Goal: Task Accomplishment & Management: Complete application form

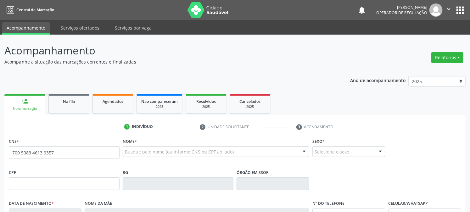
type input "700 5083 4613 9357"
type input "134.261.014-83"
type input "[DATE]"
type input "[PERSON_NAME]"
type input "[PHONE_NUMBER]"
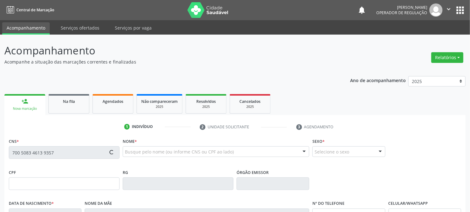
type input "[PHONE_NUMBER]"
type input "373"
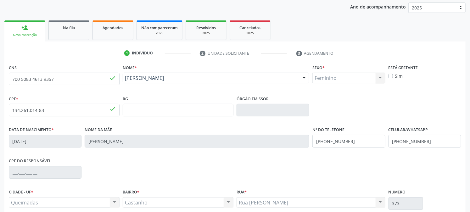
scroll to position [128, 0]
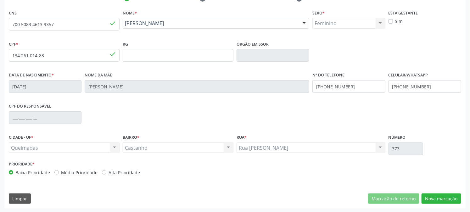
click at [452, 196] on button "Nova marcação" at bounding box center [442, 198] width 40 height 11
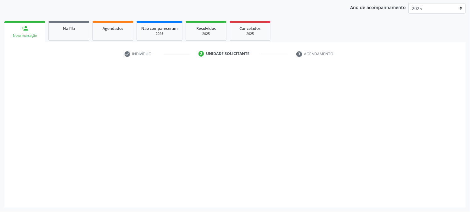
scroll to position [73, 0]
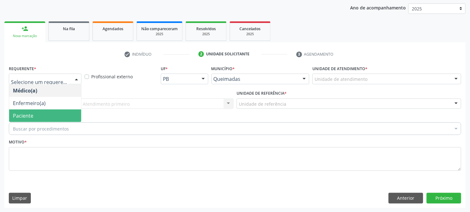
click at [44, 114] on span "Paciente" at bounding box center [45, 115] width 72 height 13
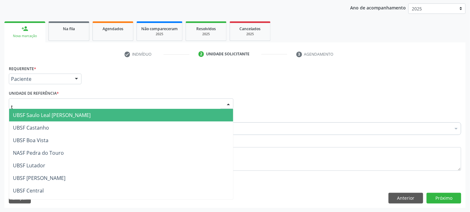
type input "ti"
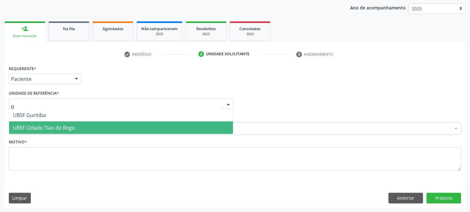
click at [59, 131] on span "UBSF Cidade Tiao do Rego" at bounding box center [121, 127] width 224 height 13
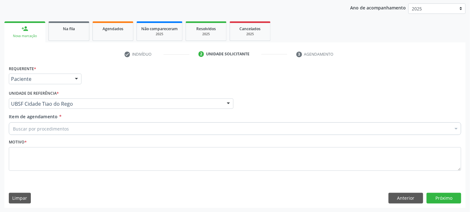
click at [65, 123] on div "Buscar por procedimentos" at bounding box center [235, 128] width 452 height 13
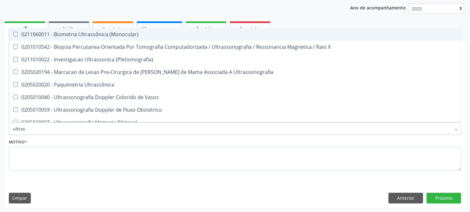
type input "ultrass"
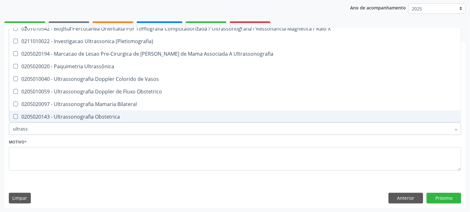
scroll to position [35, 0]
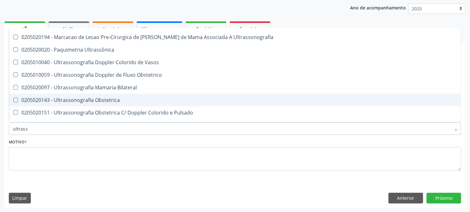
click at [84, 98] on div "0205020143 - Ultrassonografia Obstetrica" at bounding box center [235, 100] width 444 height 5
checkbox Obstetrica "true"
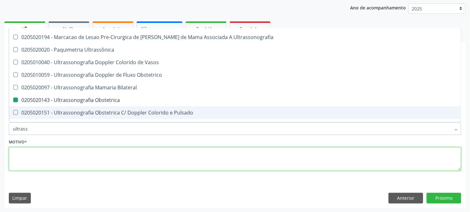
click at [48, 167] on textarea at bounding box center [235, 159] width 452 height 24
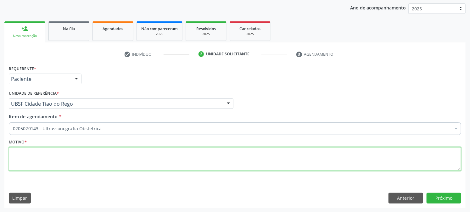
scroll to position [0, 0]
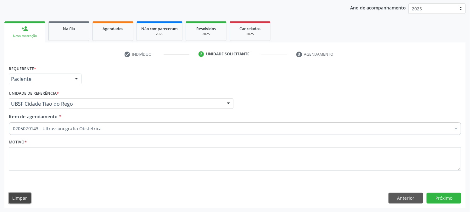
click at [9, 193] on button "Limpar" at bounding box center [20, 198] width 22 height 11
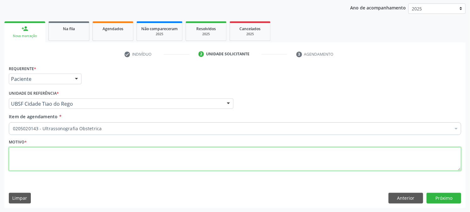
click at [49, 161] on textarea at bounding box center [235, 159] width 452 height 24
type textarea "PRE [DATE]"
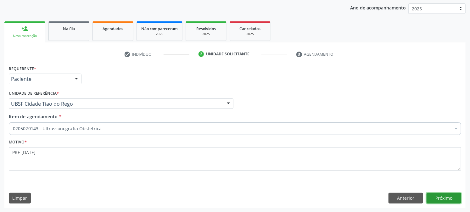
click at [439, 201] on button "Próximo" at bounding box center [444, 198] width 35 height 11
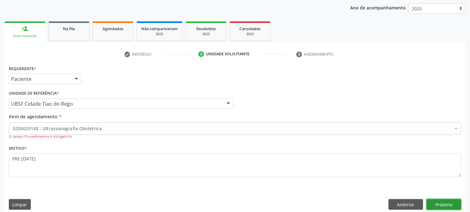
click at [444, 204] on button "Próximo" at bounding box center [444, 204] width 35 height 11
click at [54, 120] on label "Item de agendamento *" at bounding box center [35, 116] width 53 height 7
click at [13, 122] on input "Item de agendamento *" at bounding box center [13, 128] width 0 height 13
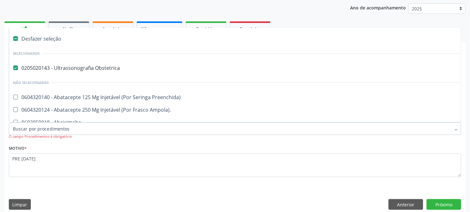
click at [54, 127] on input "Item de agendamento *" at bounding box center [232, 128] width 438 height 13
click at [127, 150] on div "Motivo * PRE [DATE]" at bounding box center [235, 160] width 452 height 33
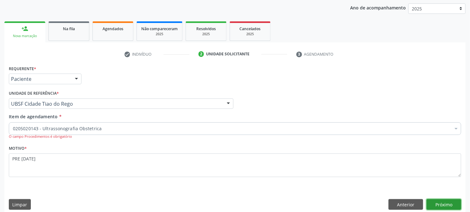
click at [438, 205] on button "Próximo" at bounding box center [444, 204] width 35 height 11
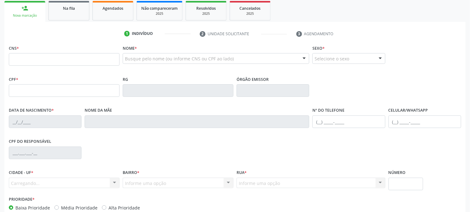
scroll to position [93, 0]
click at [57, 53] on div "CNS *" at bounding box center [64, 54] width 111 height 22
click at [57, 60] on input "text" at bounding box center [64, 59] width 111 height 13
click at [24, 58] on input "text" at bounding box center [64, 59] width 111 height 13
type input "700 5083 4613 9357"
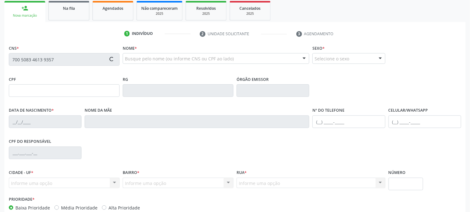
type input "134.261.014-83"
type input "[DATE]"
type input "[PERSON_NAME]"
type input "[PHONE_NUMBER]"
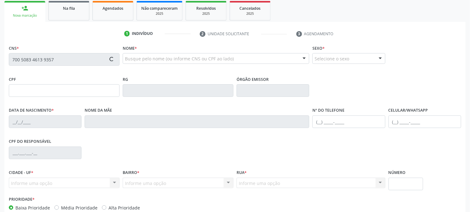
type input "373"
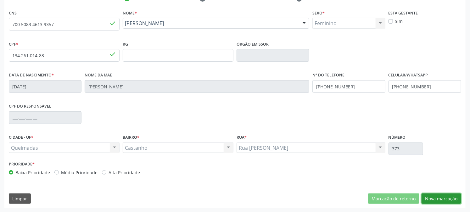
click at [438, 196] on button "Nova marcação" at bounding box center [442, 198] width 40 height 11
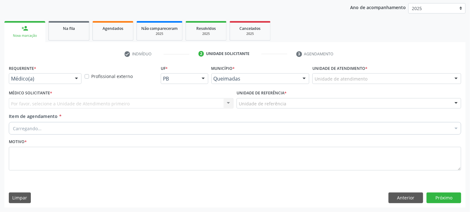
scroll to position [73, 0]
click at [25, 72] on label "Requerente *" at bounding box center [22, 69] width 27 height 10
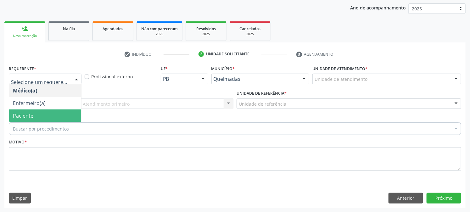
click at [31, 115] on span "Paciente" at bounding box center [23, 115] width 20 height 7
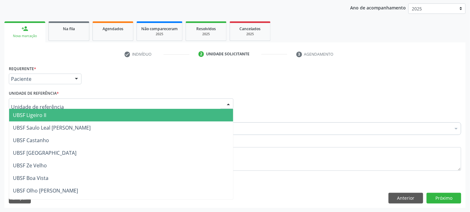
click at [60, 99] on div at bounding box center [121, 103] width 225 height 11
type input "Y"
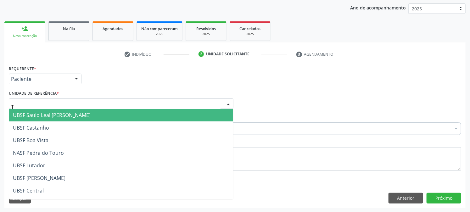
type input "TI"
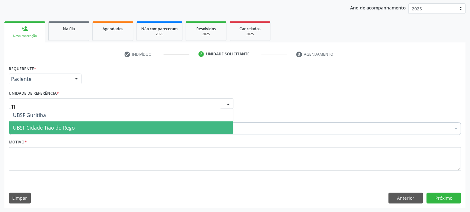
click at [60, 125] on span "UBSF Cidade Tiao do Rego" at bounding box center [44, 127] width 62 height 7
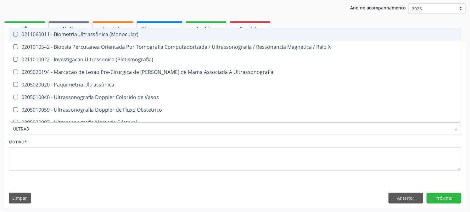
type input "ULTRASS"
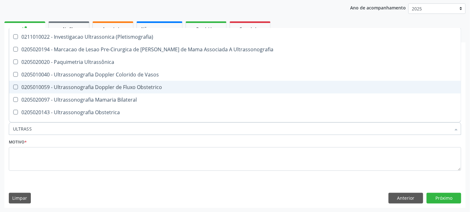
scroll to position [35, 0]
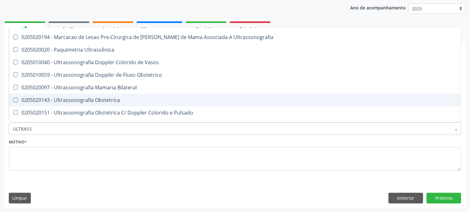
click at [71, 98] on div "0205020143 - Ultrassonografia Obstetrica" at bounding box center [235, 100] width 444 height 5
checkbox Obstetrica "true"
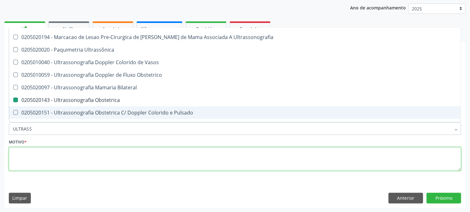
click at [48, 159] on textarea at bounding box center [235, 159] width 452 height 24
checkbox X "true"
checkbox Obstetrica "false"
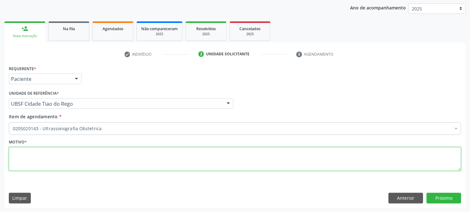
scroll to position [0, 0]
type textarea "PRÉ NATAL"
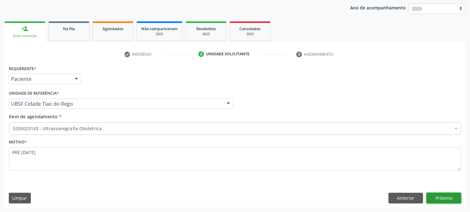
click at [454, 199] on button "Próximo" at bounding box center [444, 198] width 35 height 11
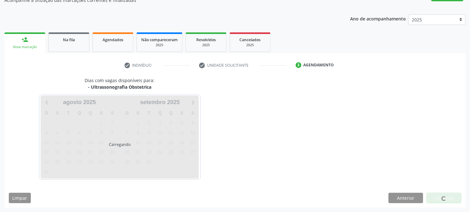
scroll to position [61, 0]
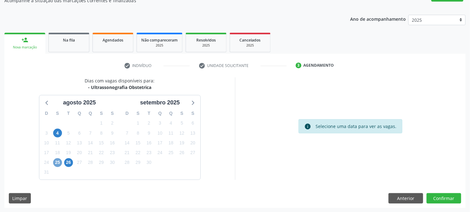
click at [56, 165] on span "25" at bounding box center [57, 162] width 9 height 9
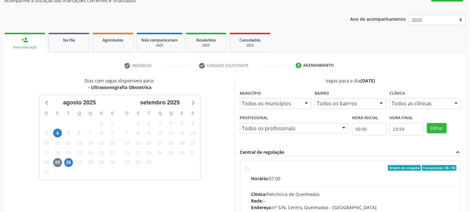
click at [276, 171] on label "Ordem de chegada Consumidos: 38 / 40 Horário: 07:00 Clínica: Policlinica de Que…" at bounding box center [353, 213] width 205 height 97
click at [249, 171] on input "Ordem de chegada Consumidos: 38 / 40 Horário: 07:00 Clínica: Policlinica de Que…" at bounding box center [246, 168] width 4 height 6
radio input "true"
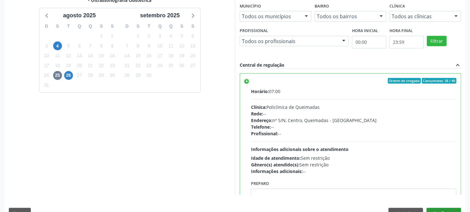
scroll to position [164, 0]
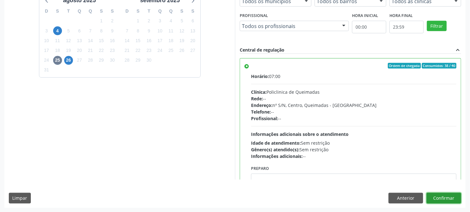
click at [447, 199] on button "Confirmar" at bounding box center [444, 198] width 35 height 11
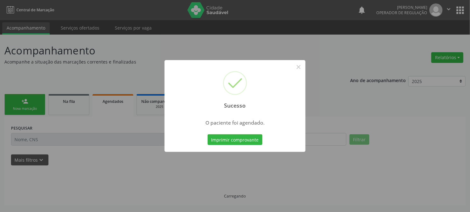
scroll to position [0, 0]
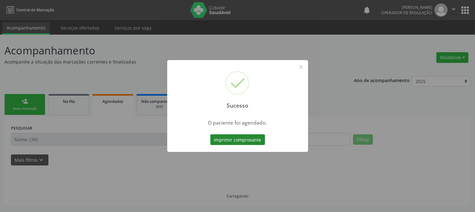
click at [227, 142] on button "Imprimir comprovante" at bounding box center [237, 139] width 55 height 11
